Goal: Navigation & Orientation: Understand site structure

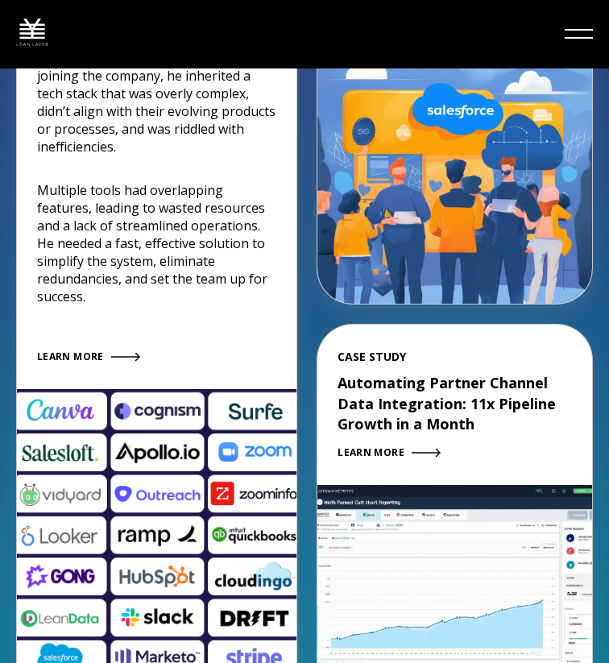
scroll to position [2884, 0]
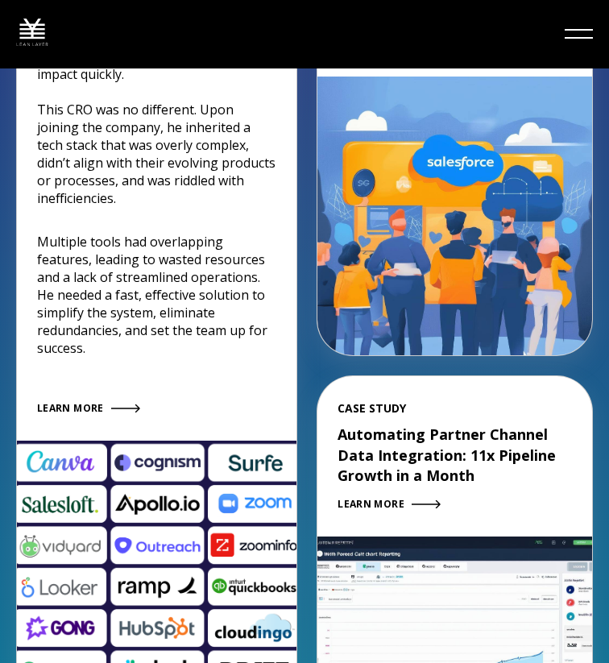
click at [324, 32] on div "Fractional Services Our Solutions Revenue Tech Revenue Analytics Revenue Strate…" at bounding box center [304, 34] width 577 height 36
